Goal: Task Accomplishment & Management: Manage account settings

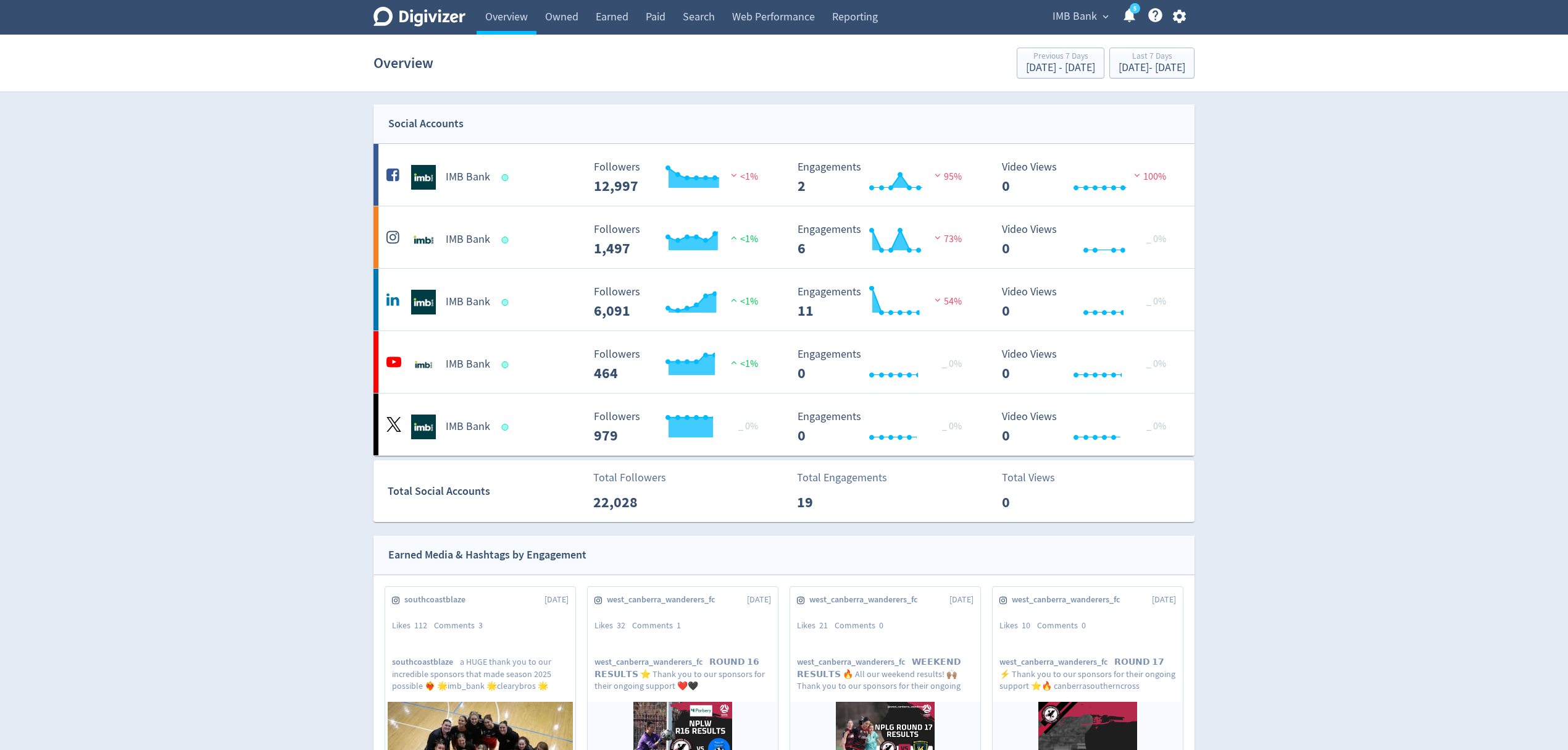
click at [1083, 19] on span "IMB Bank" at bounding box center [1074, 17] width 44 height 20
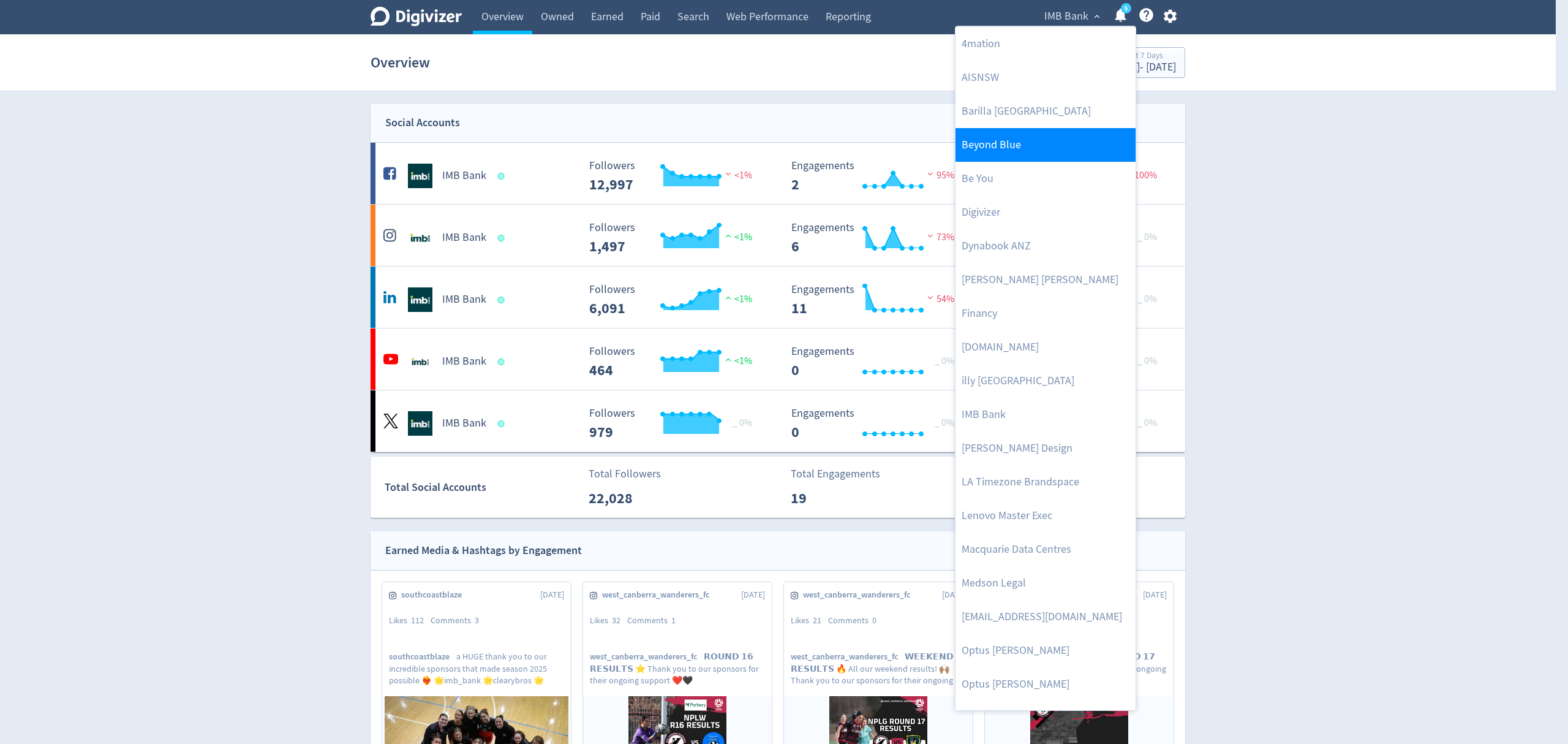
click at [1011, 141] on link "Beyond Blue" at bounding box center [1046, 145] width 180 height 34
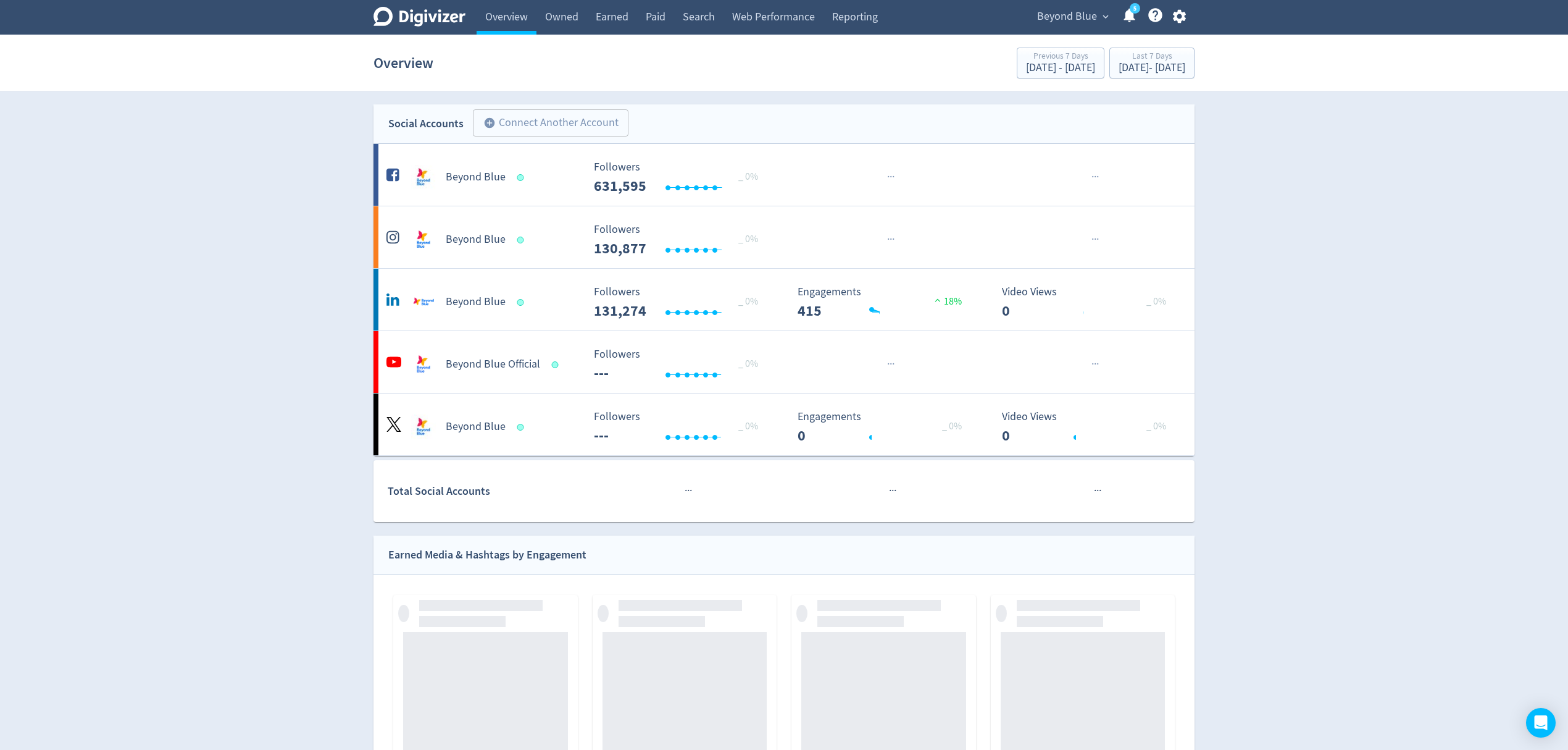
click at [1038, 13] on span "Beyond Blue" at bounding box center [1067, 17] width 60 height 20
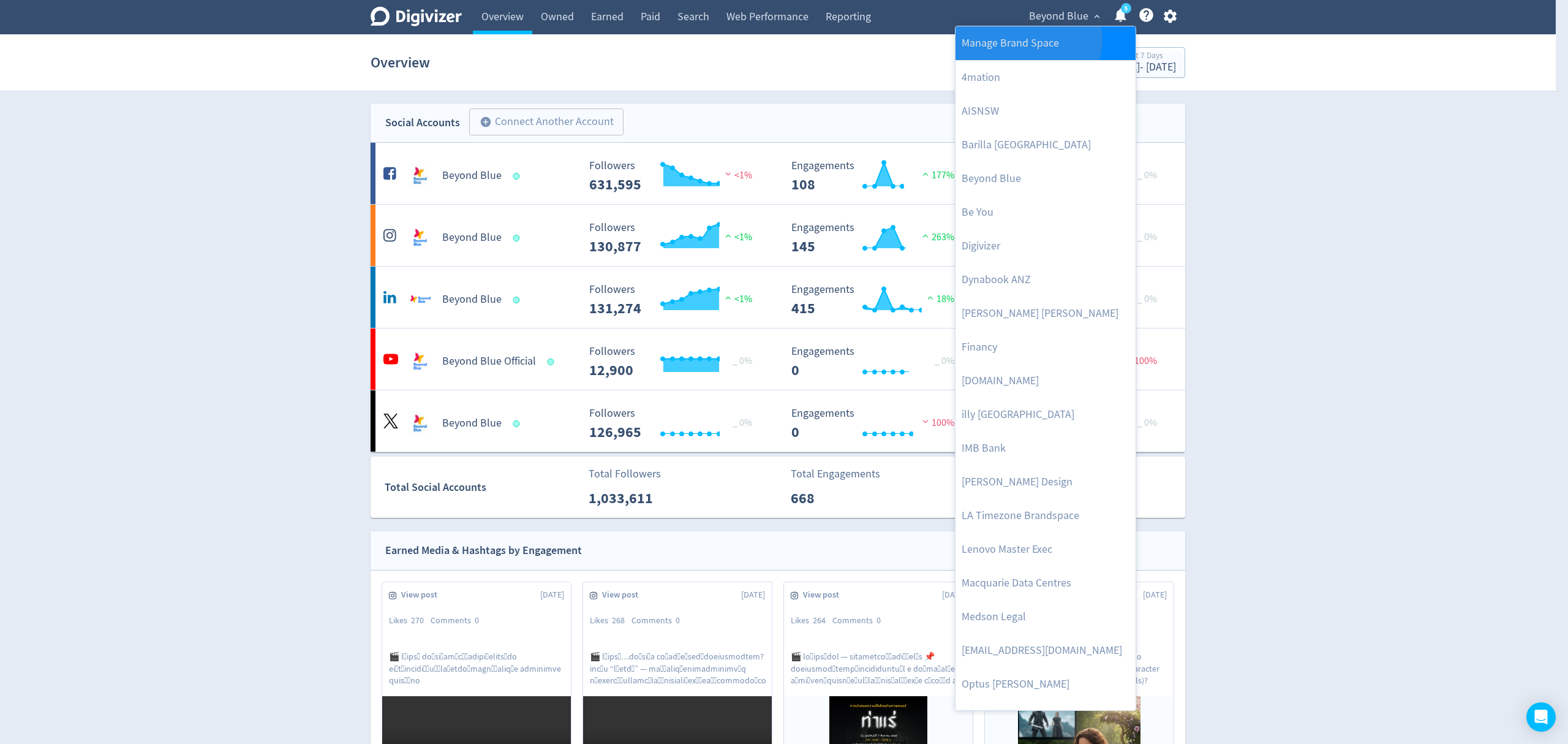
click at [1027, 39] on link "Manage Brand Space" at bounding box center [1046, 43] width 180 height 34
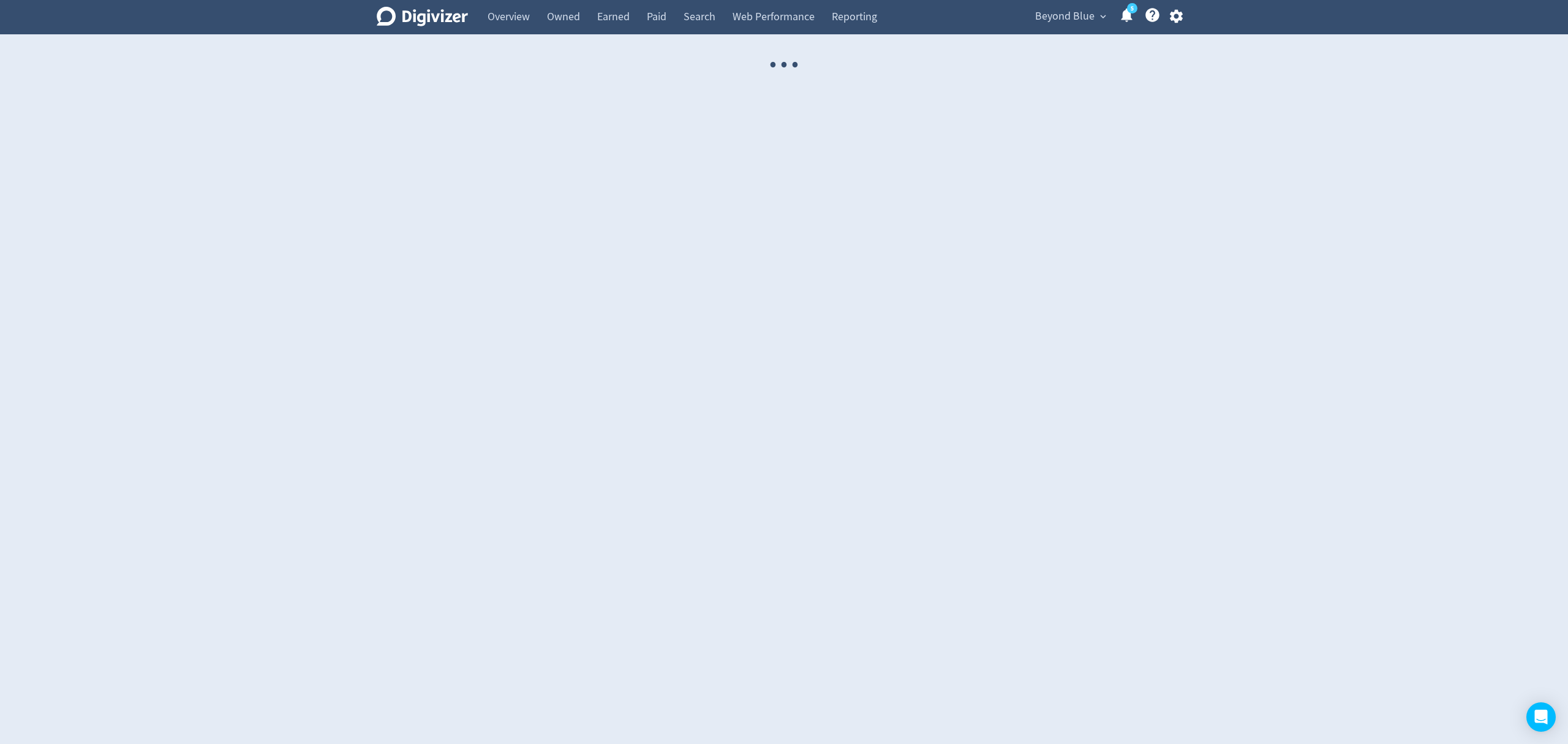
select select "USER"
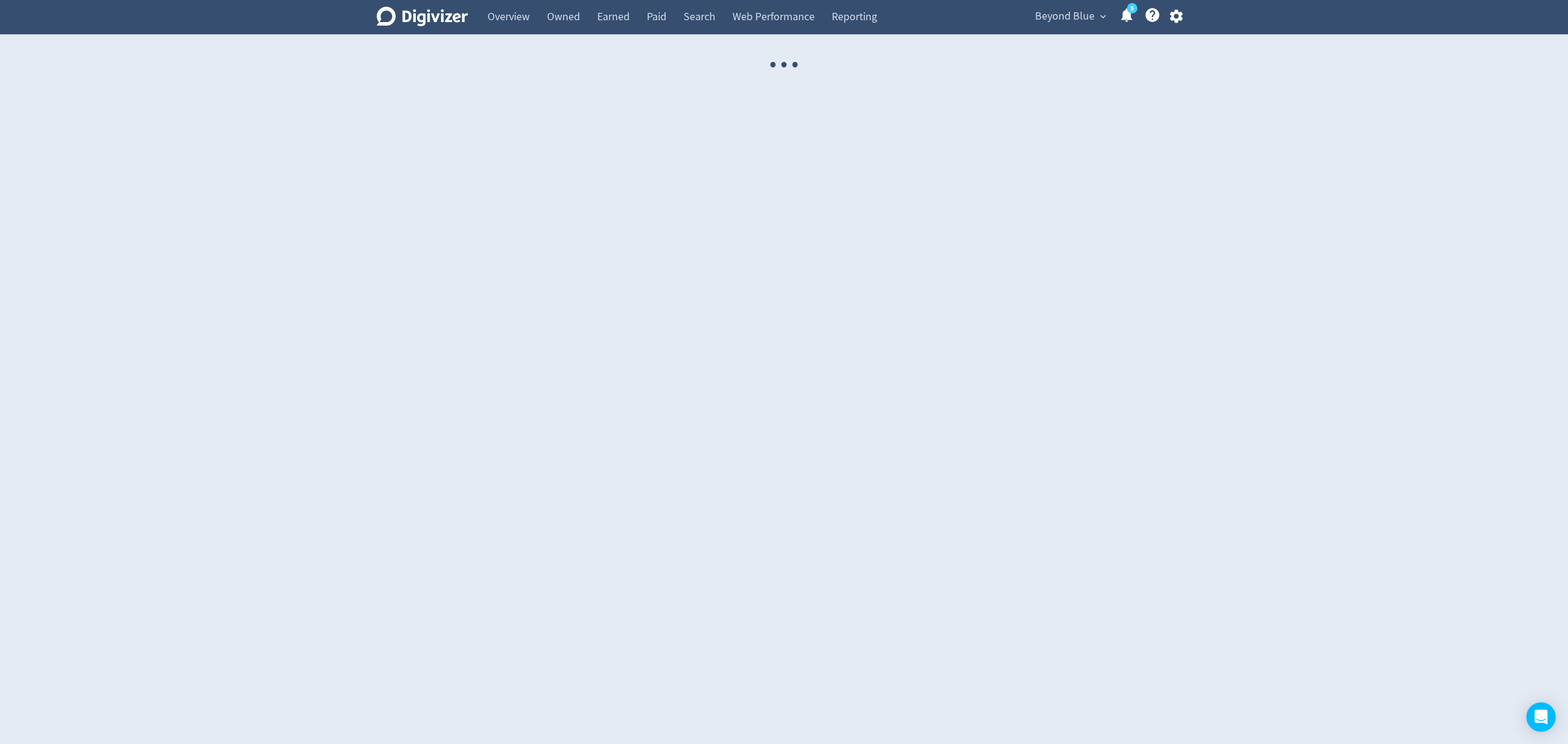
select select "USER"
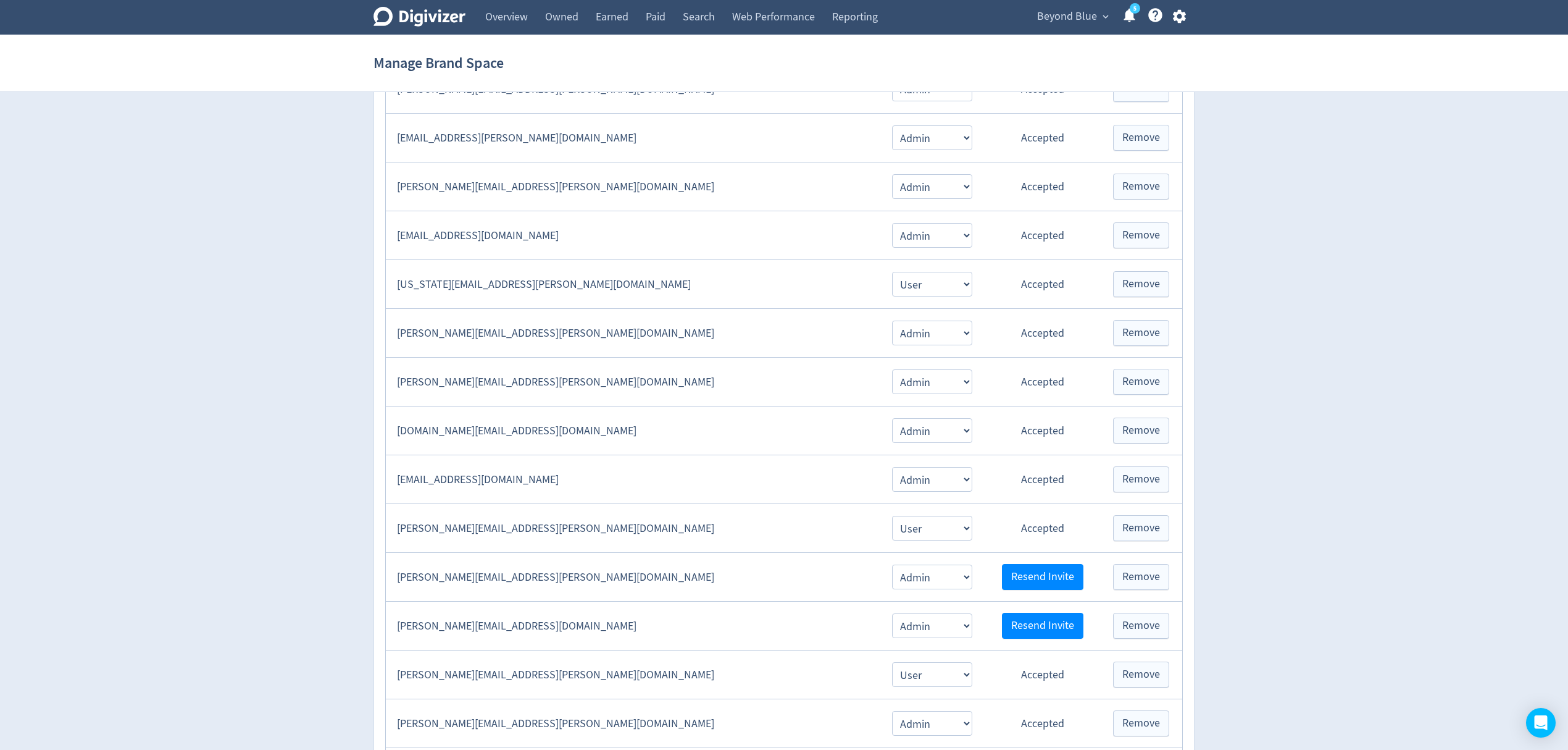
scroll to position [658, 0]
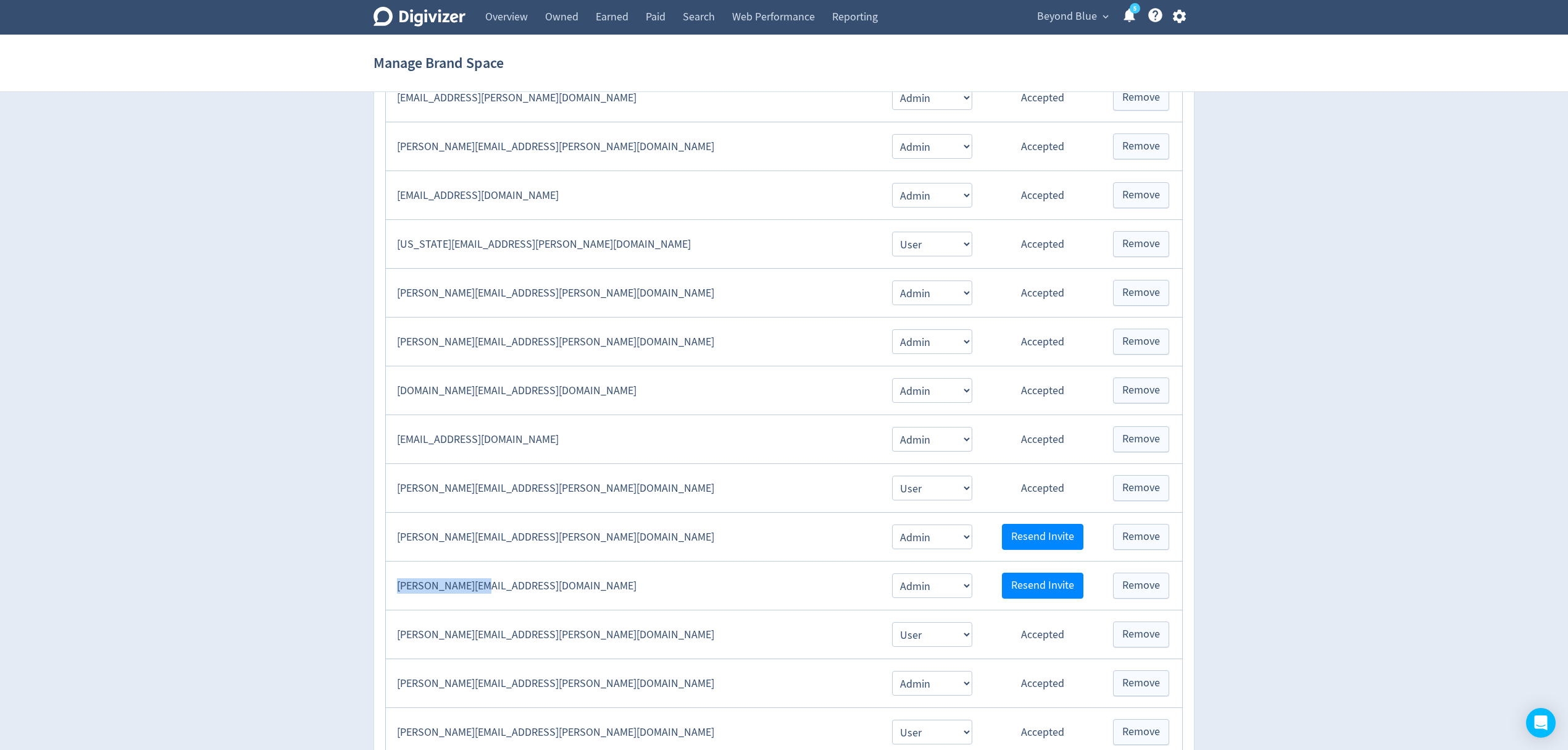
drag, startPoint x: 503, startPoint y: 595, endPoint x: 393, endPoint y: 596, distance: 110.0
click at [393, 596] on td "[PERSON_NAME][EMAIL_ADDRESS][DOMAIN_NAME]" at bounding box center [633, 586] width 494 height 49
copy td "[PERSON_NAME][EMAIL_ADDRESS][DOMAIN_NAME]"
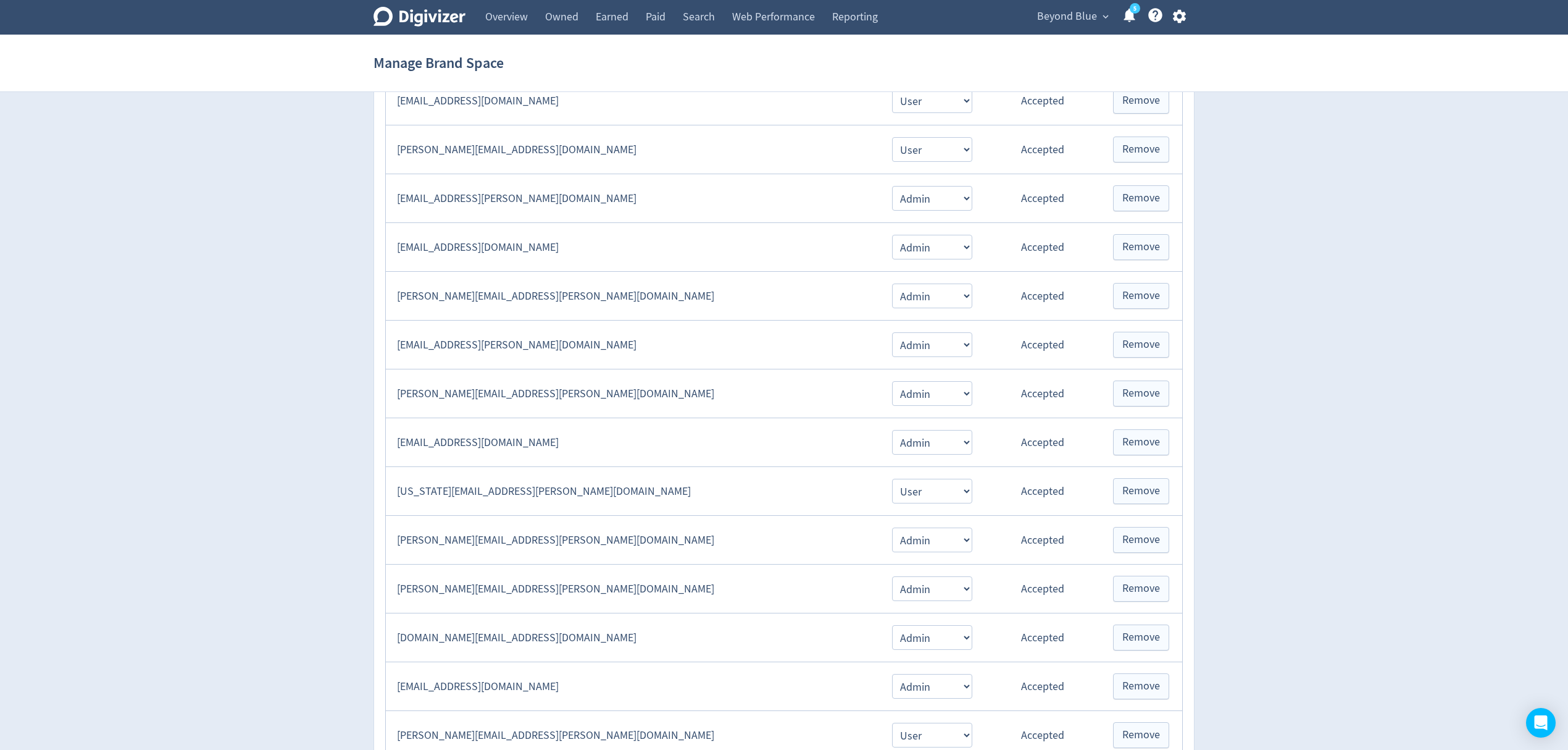
click at [1185, 15] on icon "button" at bounding box center [1180, 17] width 17 height 17
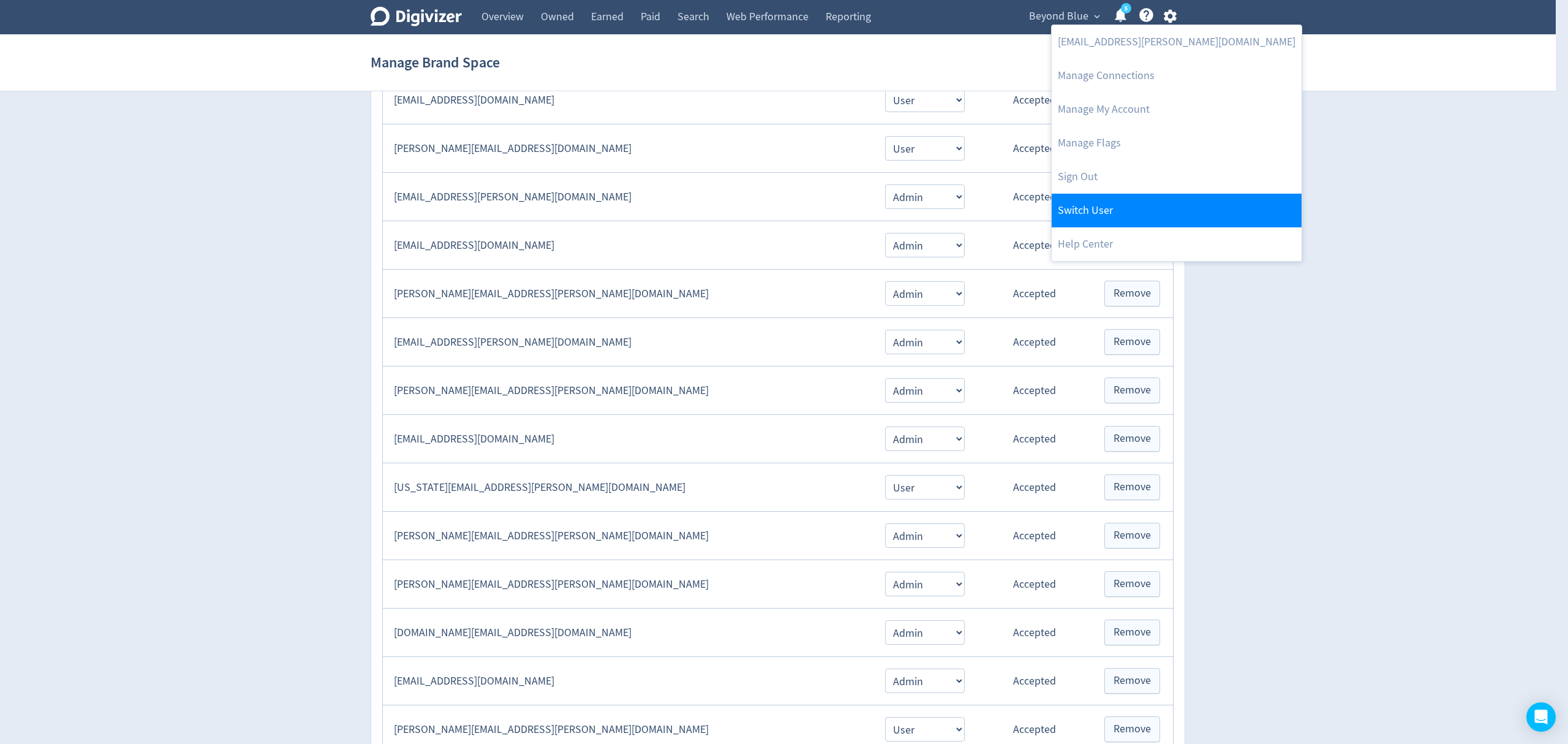
click at [1094, 213] on link "Switch User" at bounding box center [1176, 210] width 250 height 34
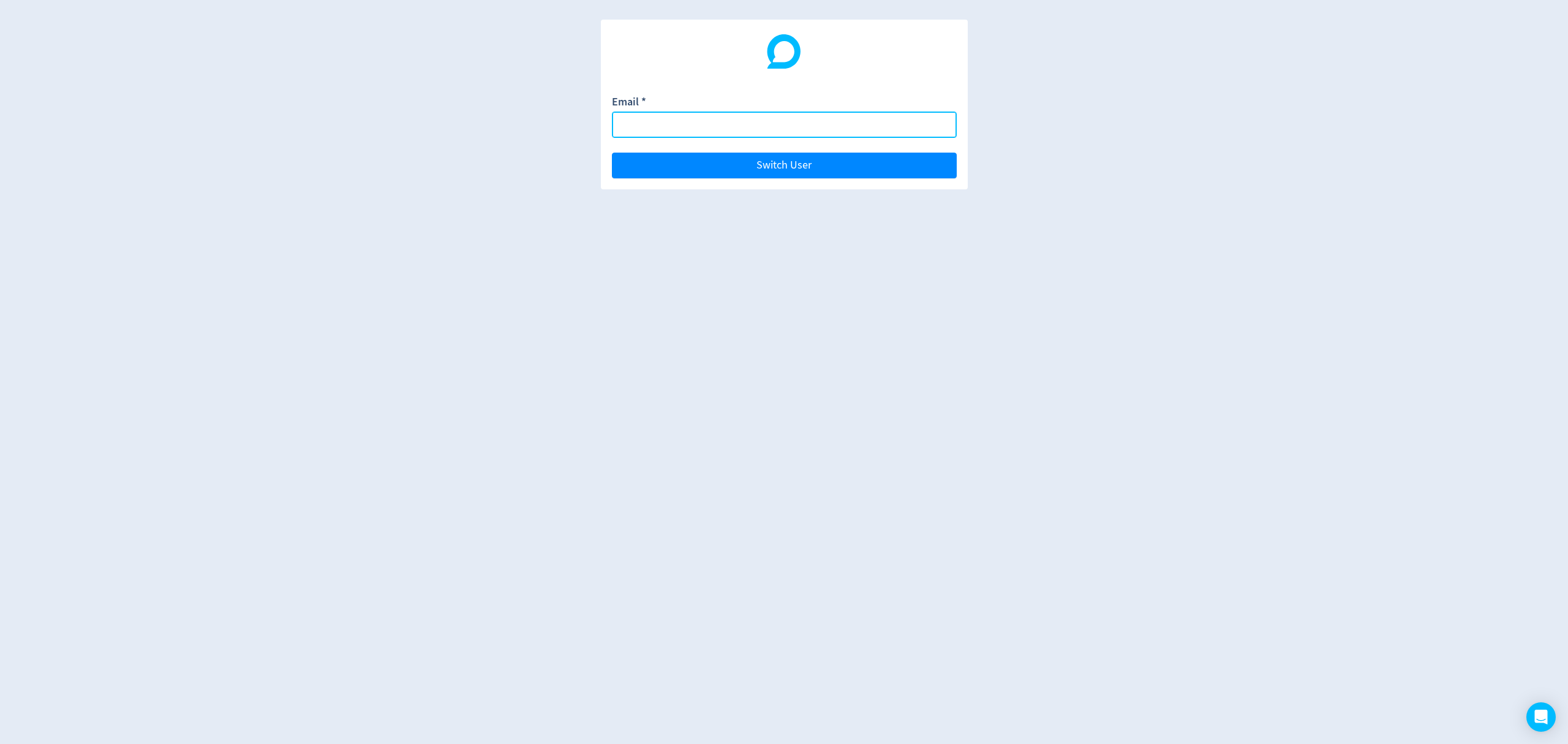
click at [688, 131] on input "Email *" at bounding box center [784, 124] width 345 height 26
paste input "[PERSON_NAME][EMAIL_ADDRESS][DOMAIN_NAME]"
type input "[PERSON_NAME][EMAIL_ADDRESS][DOMAIN_NAME]"
click at [612, 152] on button "Switch User" at bounding box center [784, 165] width 345 height 26
